Goal: Entertainment & Leisure: Consume media (video, audio)

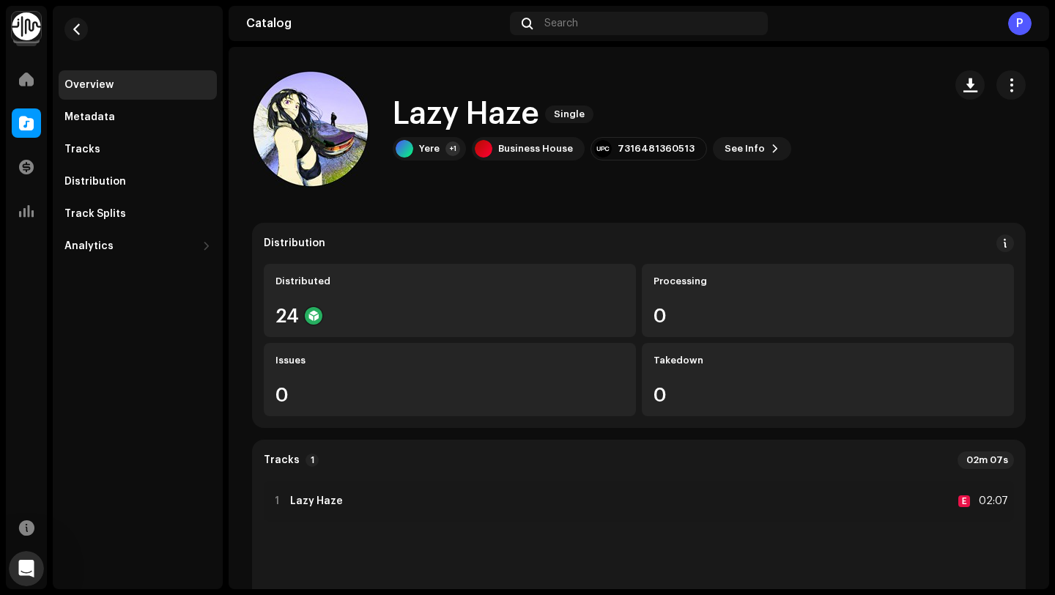
scroll to position [1472, 0]
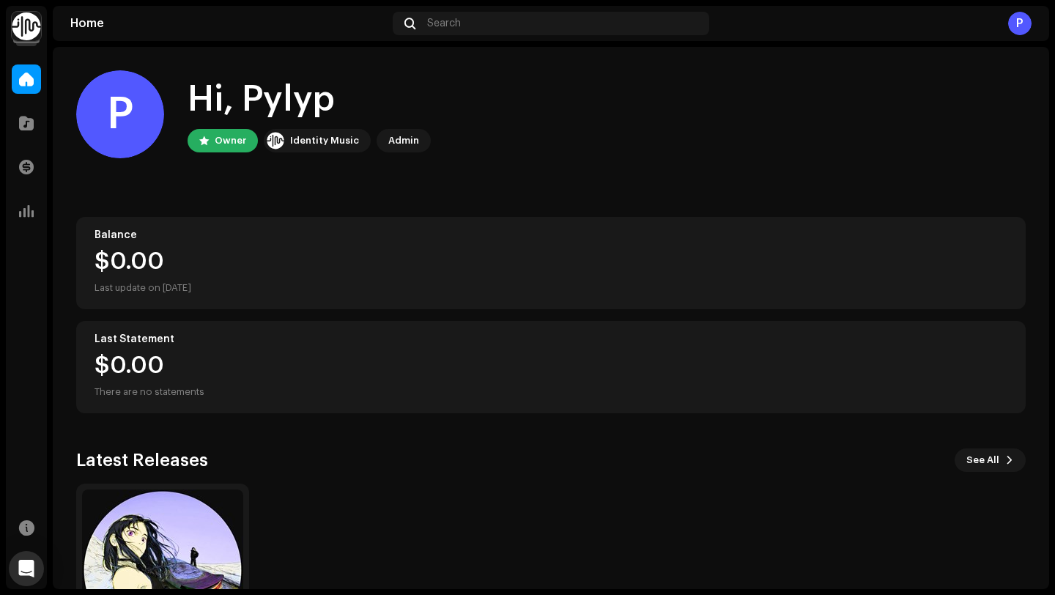
scroll to position [129, 0]
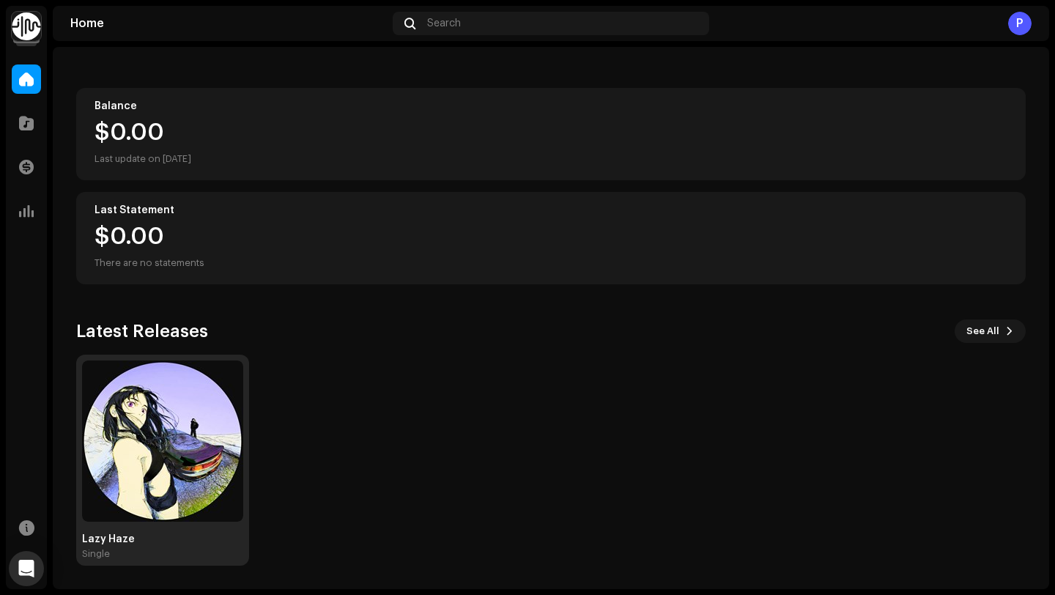
click at [166, 433] on img at bounding box center [162, 440] width 161 height 161
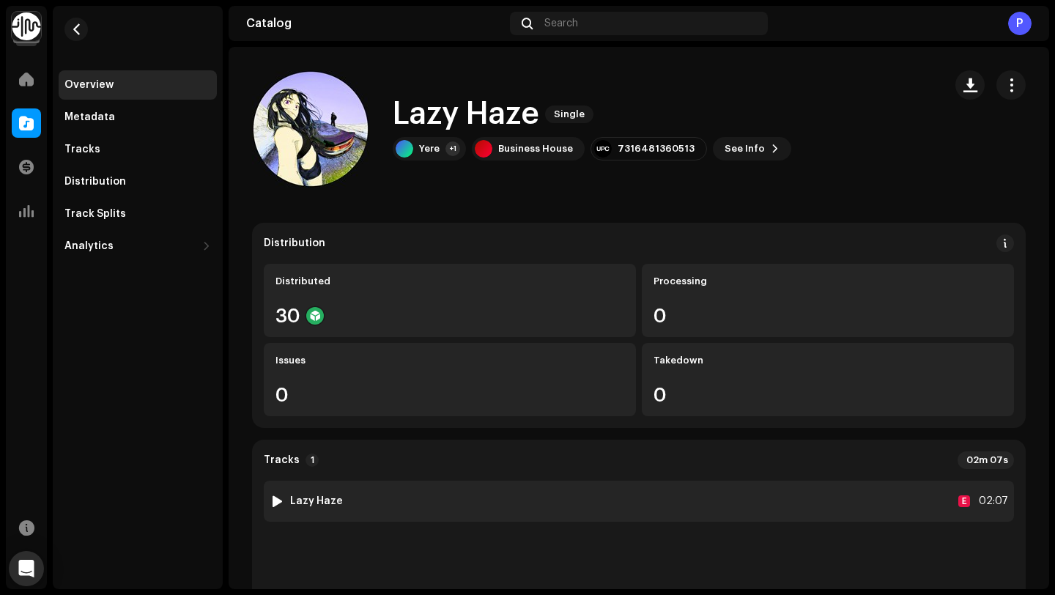
click at [327, 504] on strong "Lazy Haze" at bounding box center [316, 501] width 53 height 12
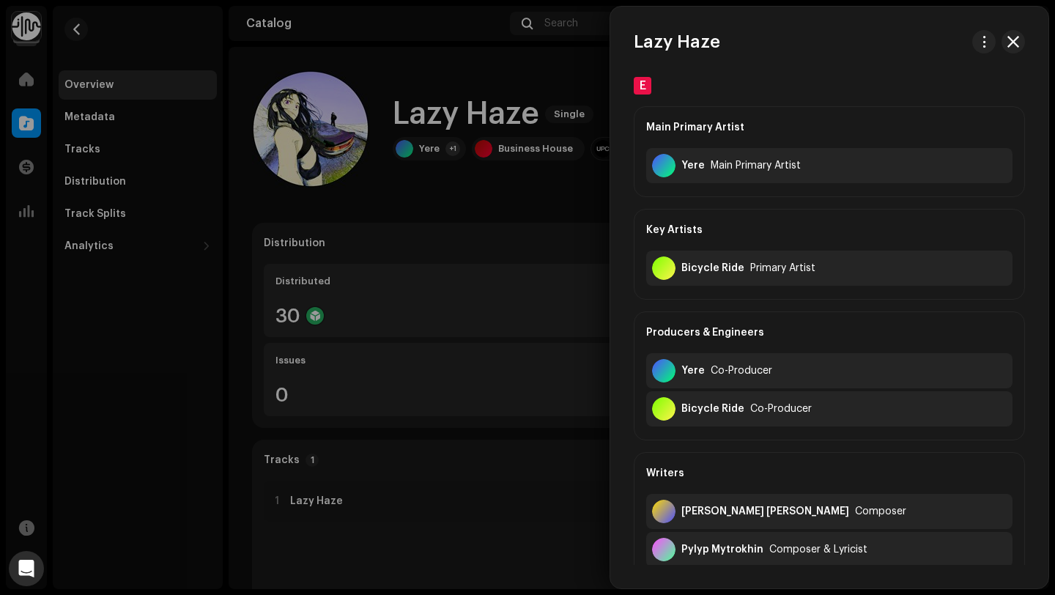
click at [325, 497] on div at bounding box center [527, 297] width 1055 height 595
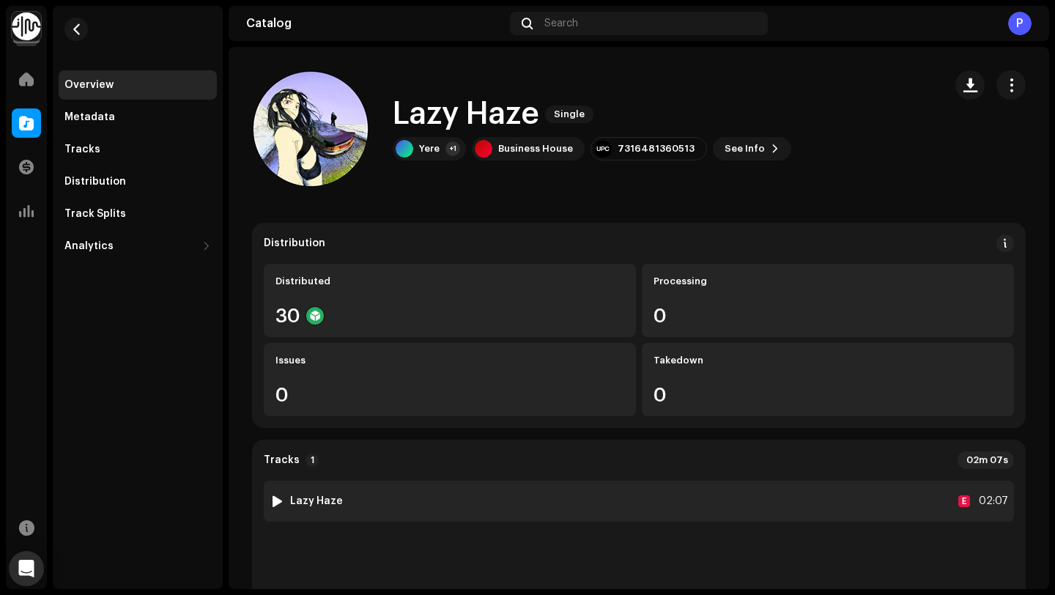
click at [275, 501] on div at bounding box center [277, 501] width 11 height 12
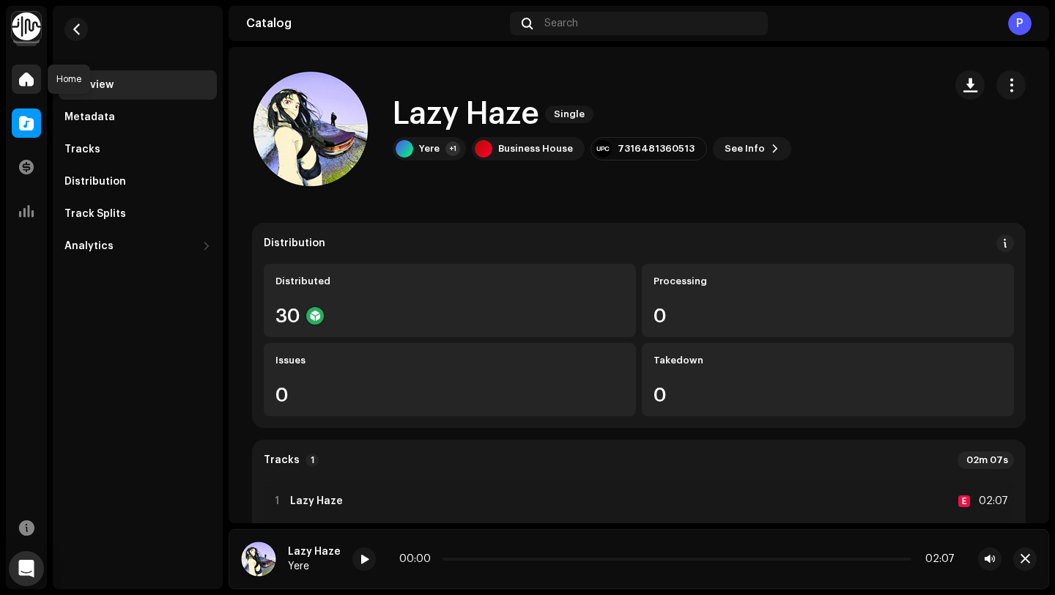
click at [29, 75] on span at bounding box center [26, 79] width 15 height 12
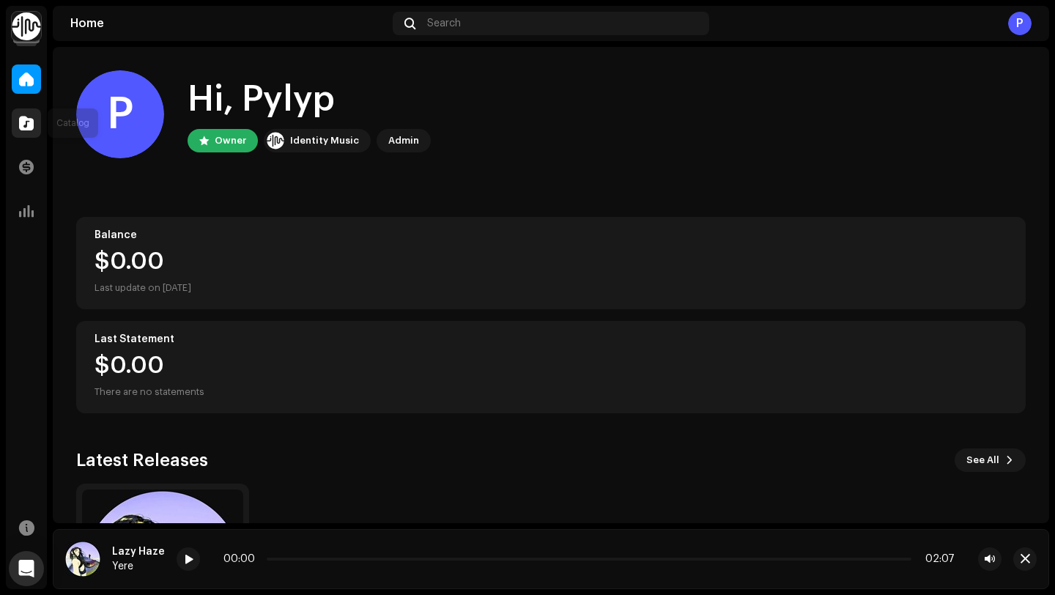
click at [22, 126] on span at bounding box center [26, 123] width 15 height 12
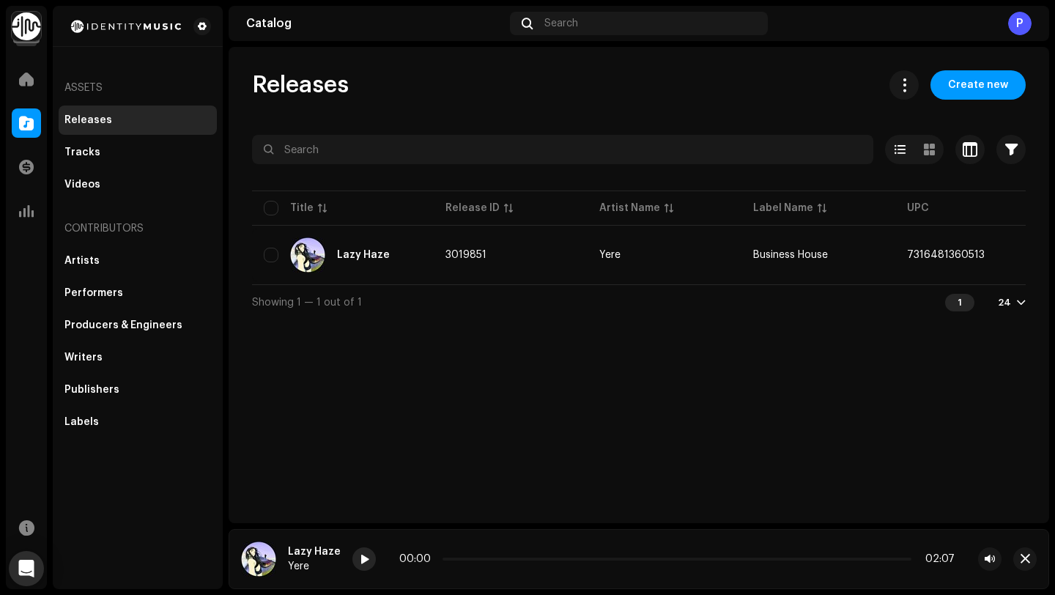
click at [366, 552] on div at bounding box center [363, 558] width 23 height 23
